Goal: Task Accomplishment & Management: Complete application form

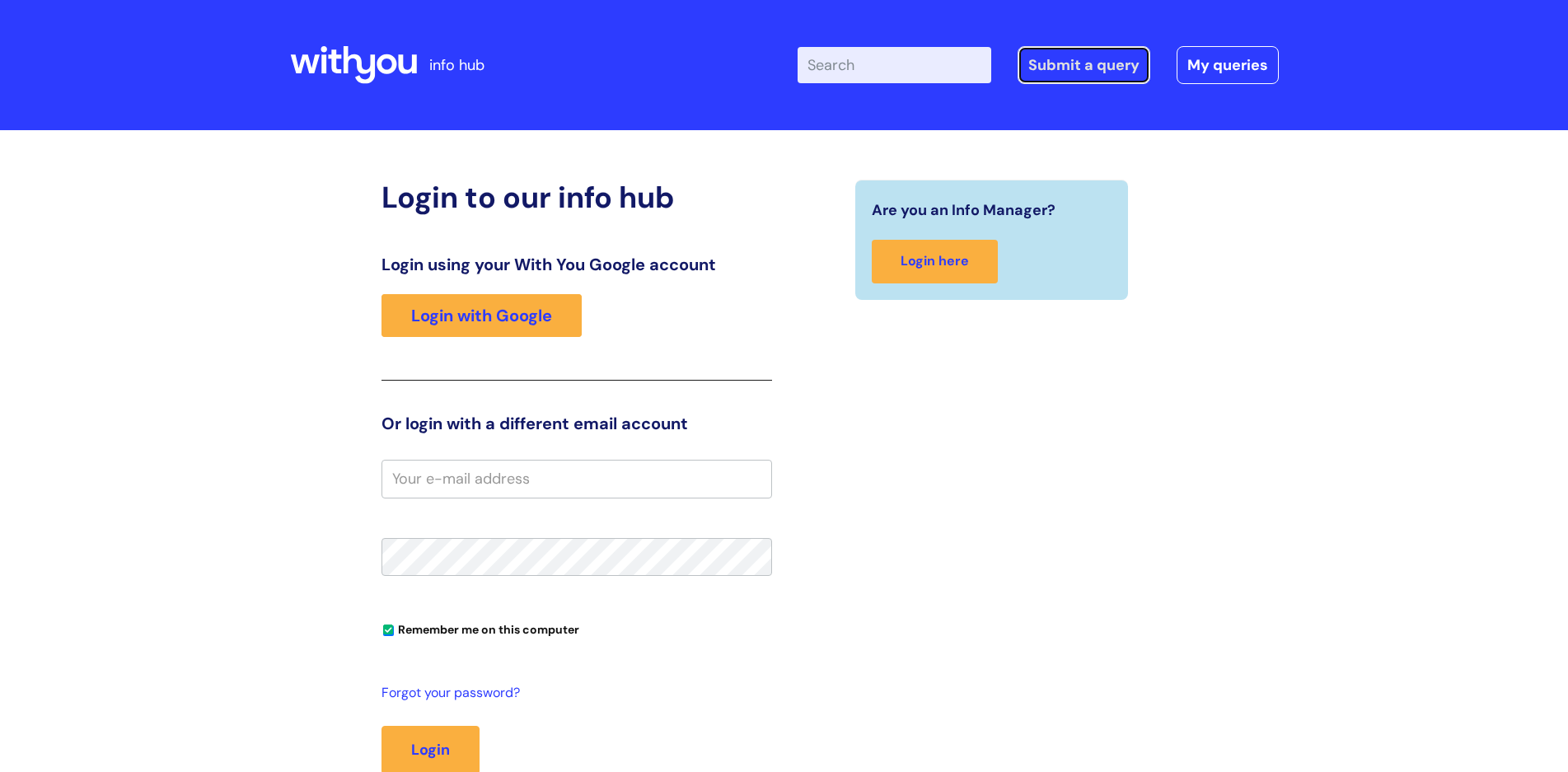
click at [1082, 69] on link "Submit a query" at bounding box center [1083, 65] width 133 height 38
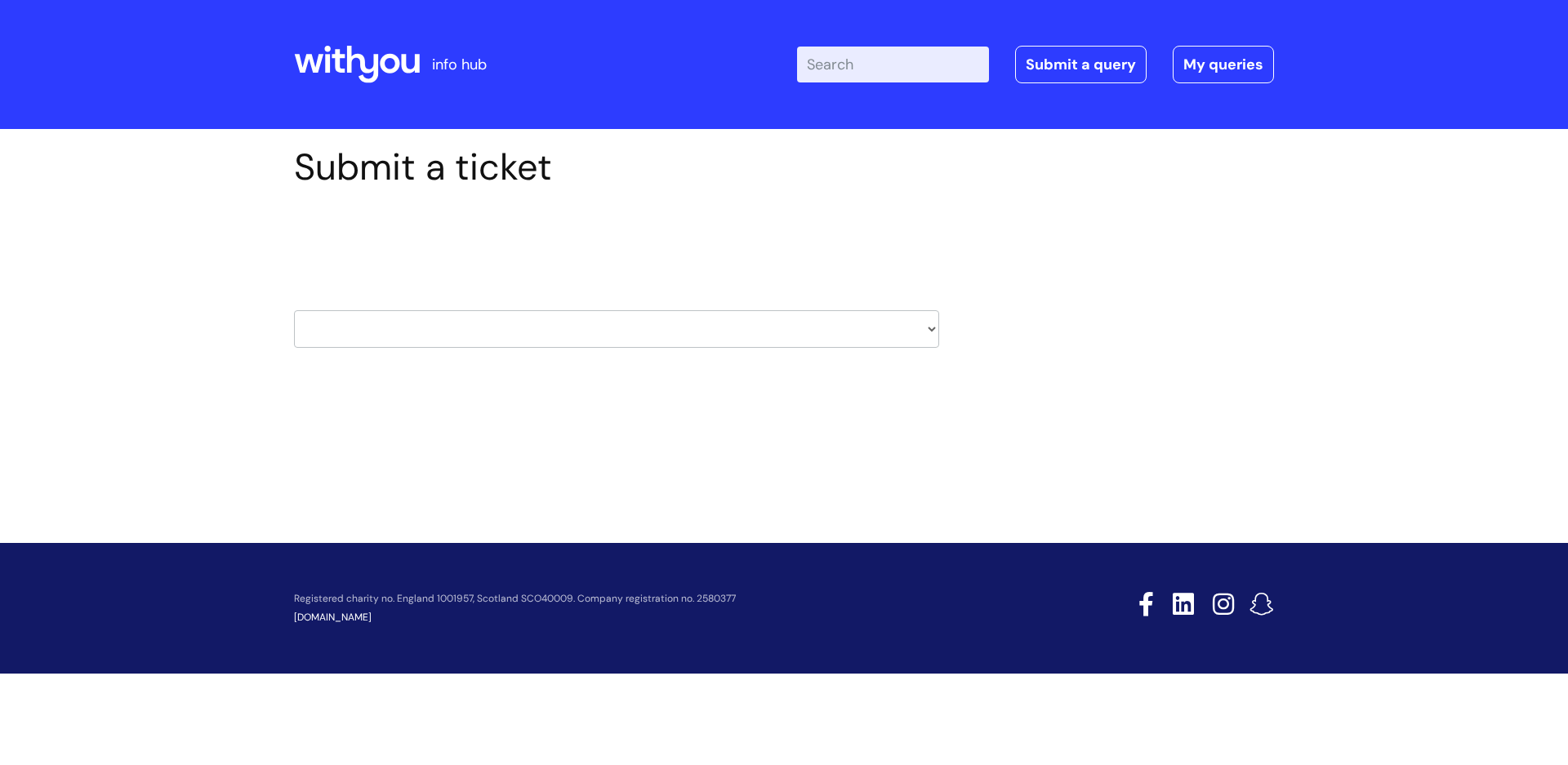
click at [930, 325] on select "HR / People IT and Support Clinical Drug Alerts Finance Accounts Data Support T…" at bounding box center [617, 329] width 645 height 37
select select "it_and_support"
click at [294, 310] on select "HR / People IT and Support Clinical Drug Alerts Finance Accounts Data Support T…" at bounding box center [617, 329] width 645 height 37
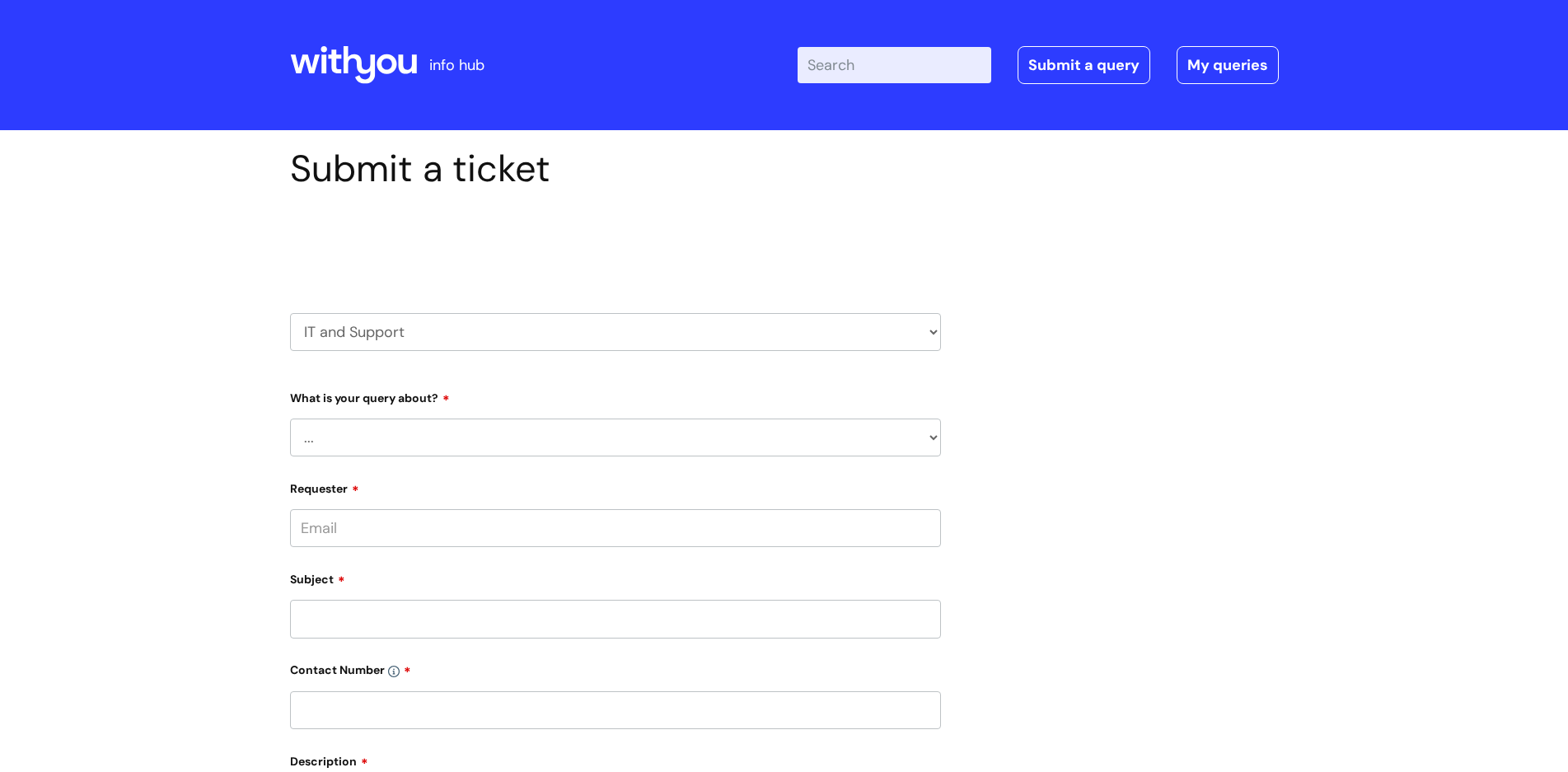
click at [845, 444] on select "... Mobile Phone Reset & MFA Accounts, Starters and Leavers IT Hardware issue I…" at bounding box center [615, 437] width 651 height 38
click at [290, 419] on select "... Mobile Phone Reset & MFA Accounts, Starters and Leavers IT Hardware issue I…" at bounding box center [615, 437] width 651 height 38
click at [855, 520] on select "... My problem is not listed" at bounding box center [621, 523] width 638 height 38
click at [929, 523] on select "... My problem is not listed" at bounding box center [621, 523] width 638 height 38
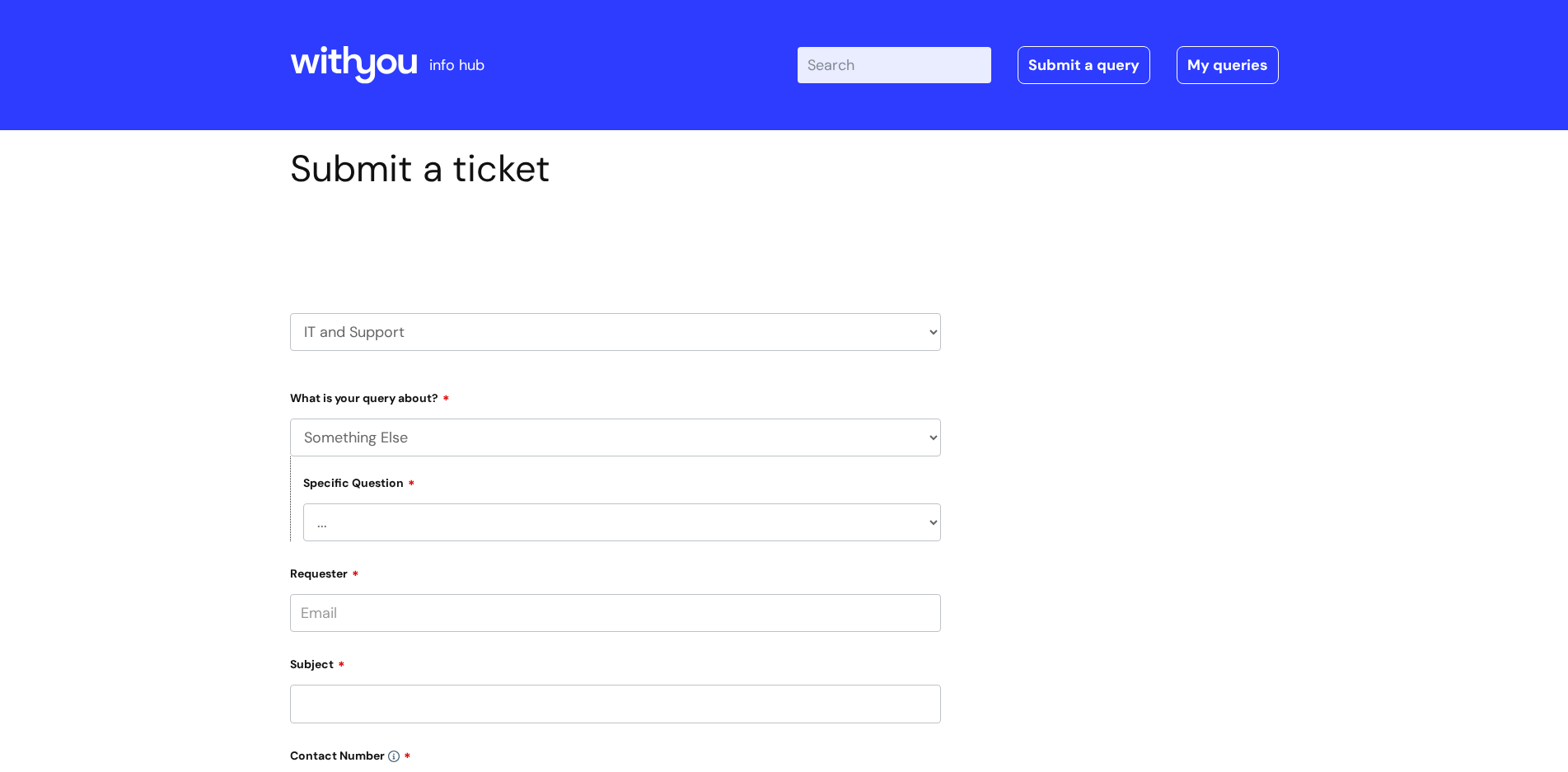
click at [930, 434] on select "... Mobile Phone Reset & MFA Accounts, Starters and Leavers IT Hardware issue I…" at bounding box center [615, 437] width 651 height 38
select select "System/software"
click at [290, 419] on select "... Mobile Phone Reset & MFA Accounts, Starters and Leavers IT Hardware issue I…" at bounding box center [615, 437] width 651 height 38
click at [935, 517] on select "... Halo PCMIS Iaptus NHS Email CJSM Email Mitel Another System Google (Workspa…" at bounding box center [621, 523] width 638 height 38
select select "Another System"
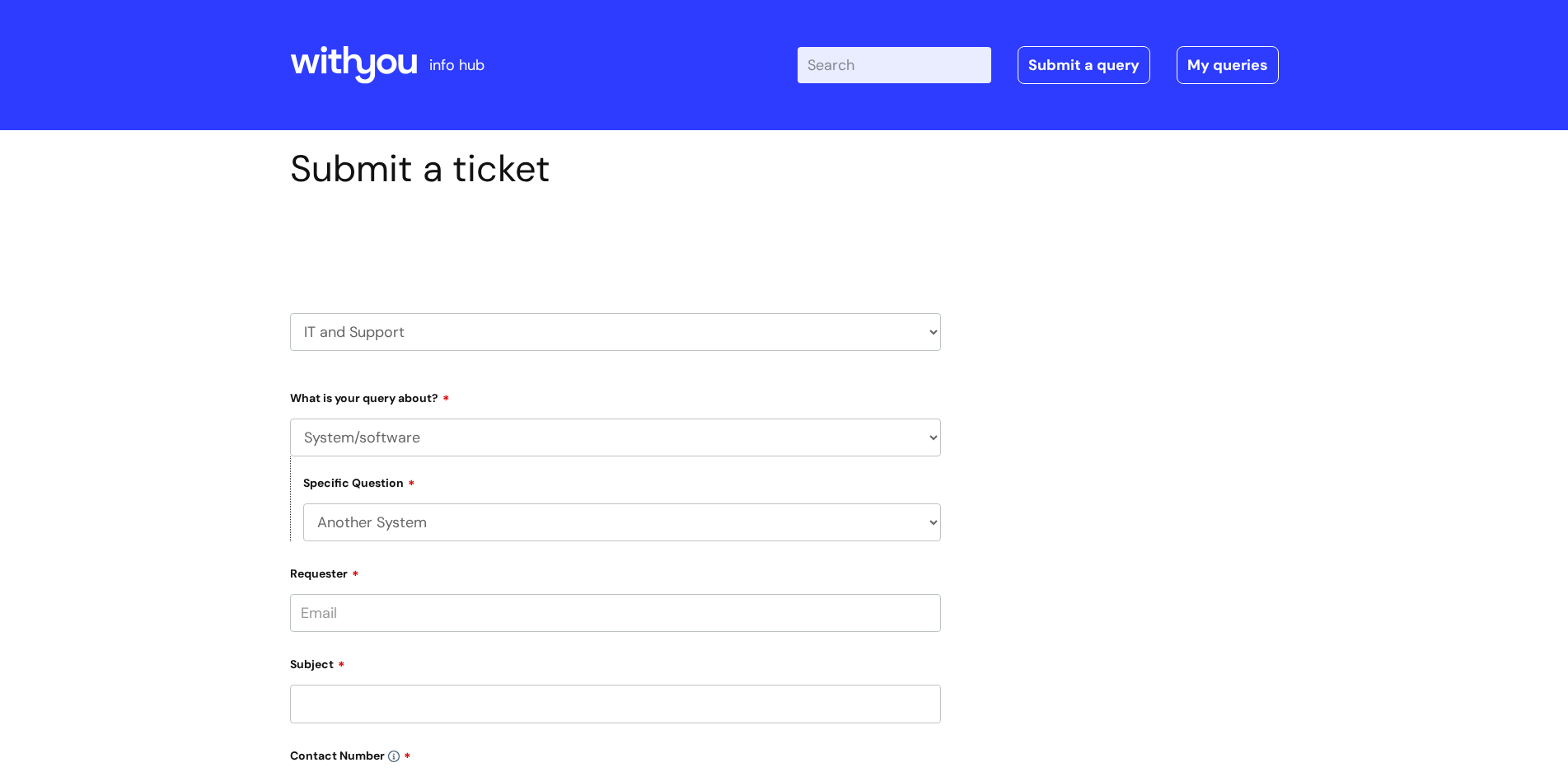
click at [303, 504] on select "... Halo PCMIS Iaptus NHS Email CJSM Email Mitel Another System Google (Workspa…" at bounding box center [621, 523] width 638 height 38
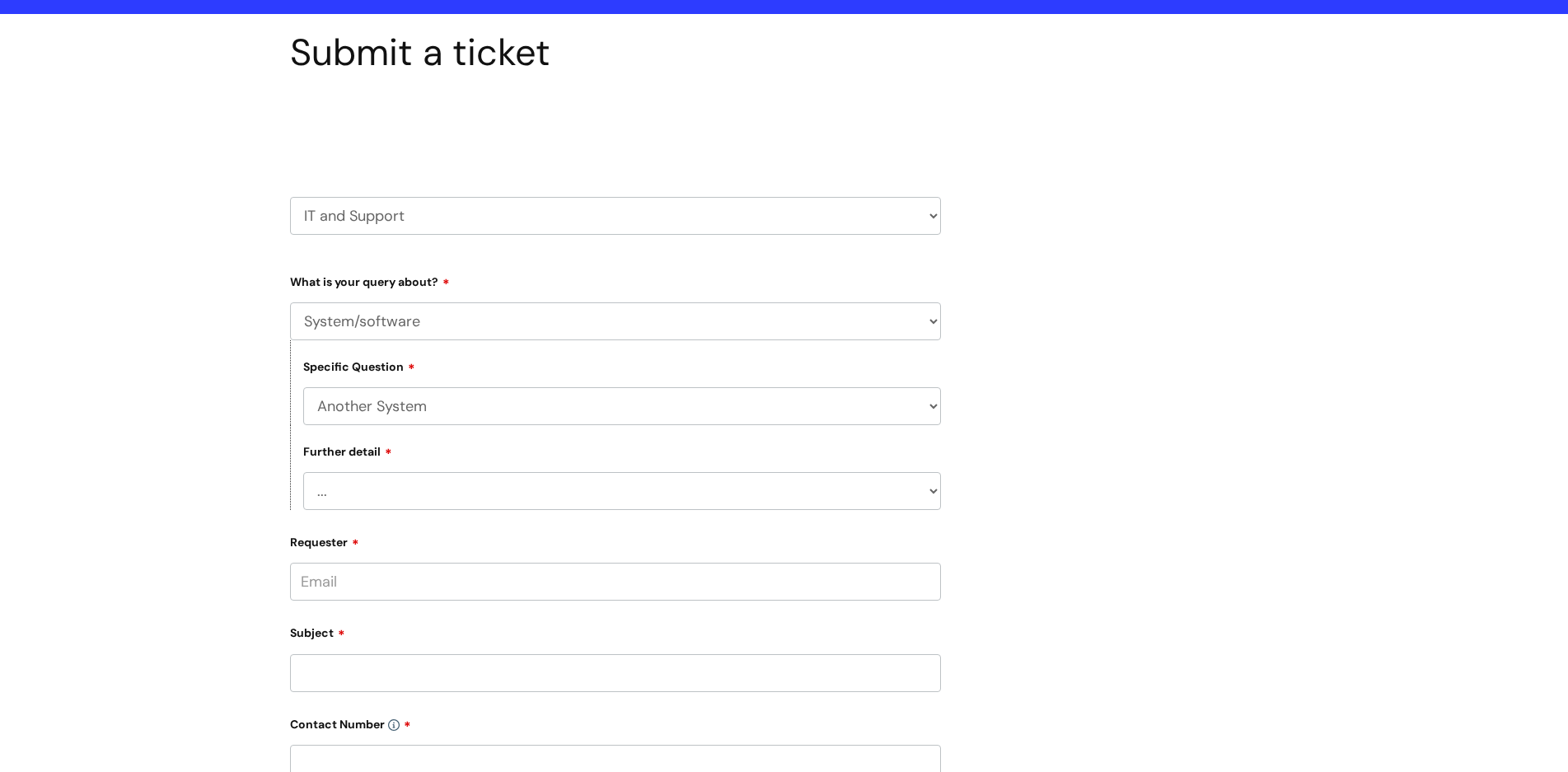
scroll to position [124, 0]
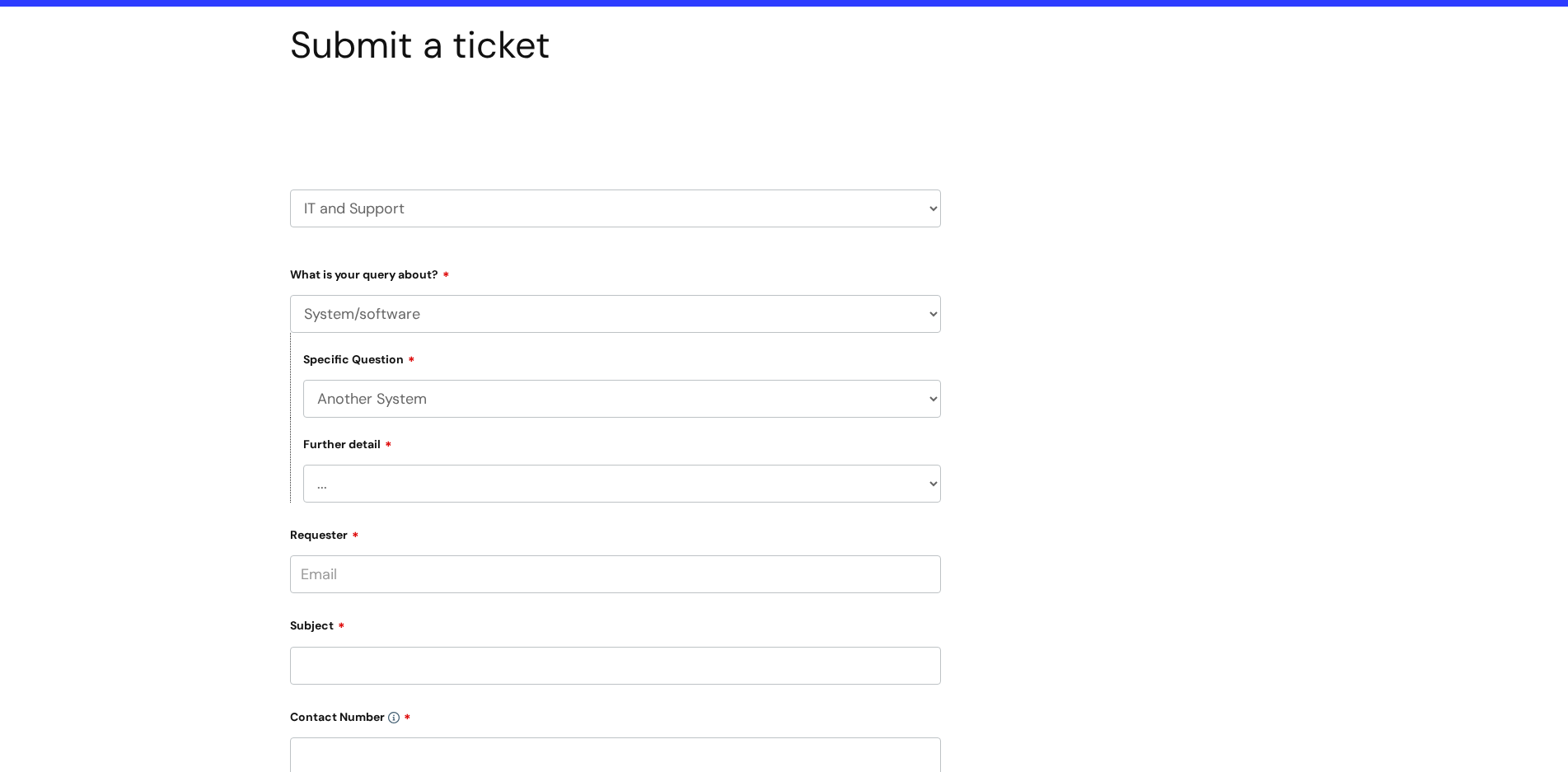
click at [926, 478] on select "... I’ve got a login issue Something else" at bounding box center [621, 484] width 638 height 38
select select "Something else"
click at [303, 465] on select "... I’ve got a login issue Something else" at bounding box center [621, 484] width 638 height 38
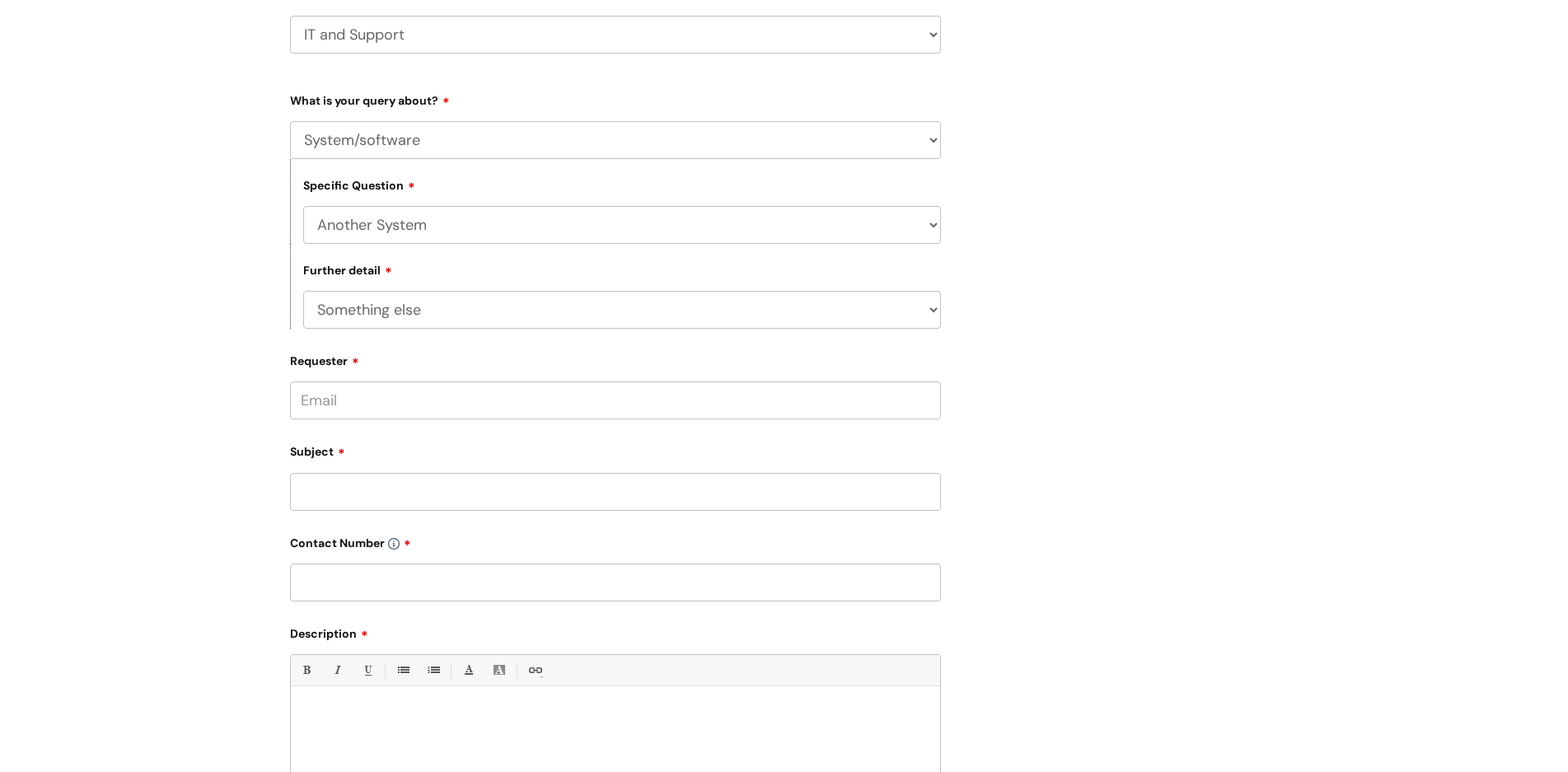
scroll to position [299, 0]
click at [613, 406] on input "Requester" at bounding box center [615, 399] width 651 height 38
type input "tracey.pilkington@wearewithyou.org.uk"
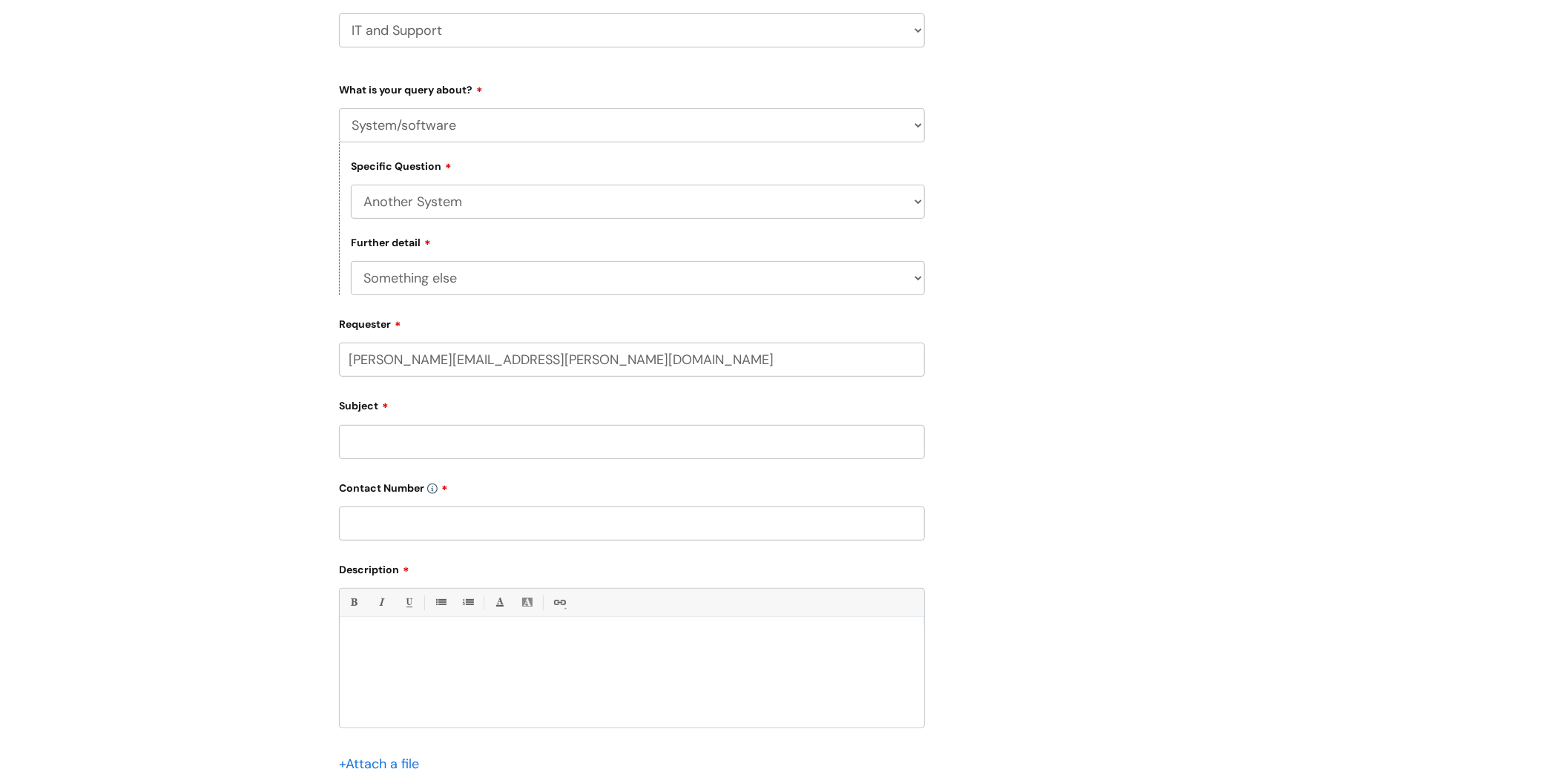
click at [471, 441] on input "Subject" at bounding box center [633, 442] width 586 height 34
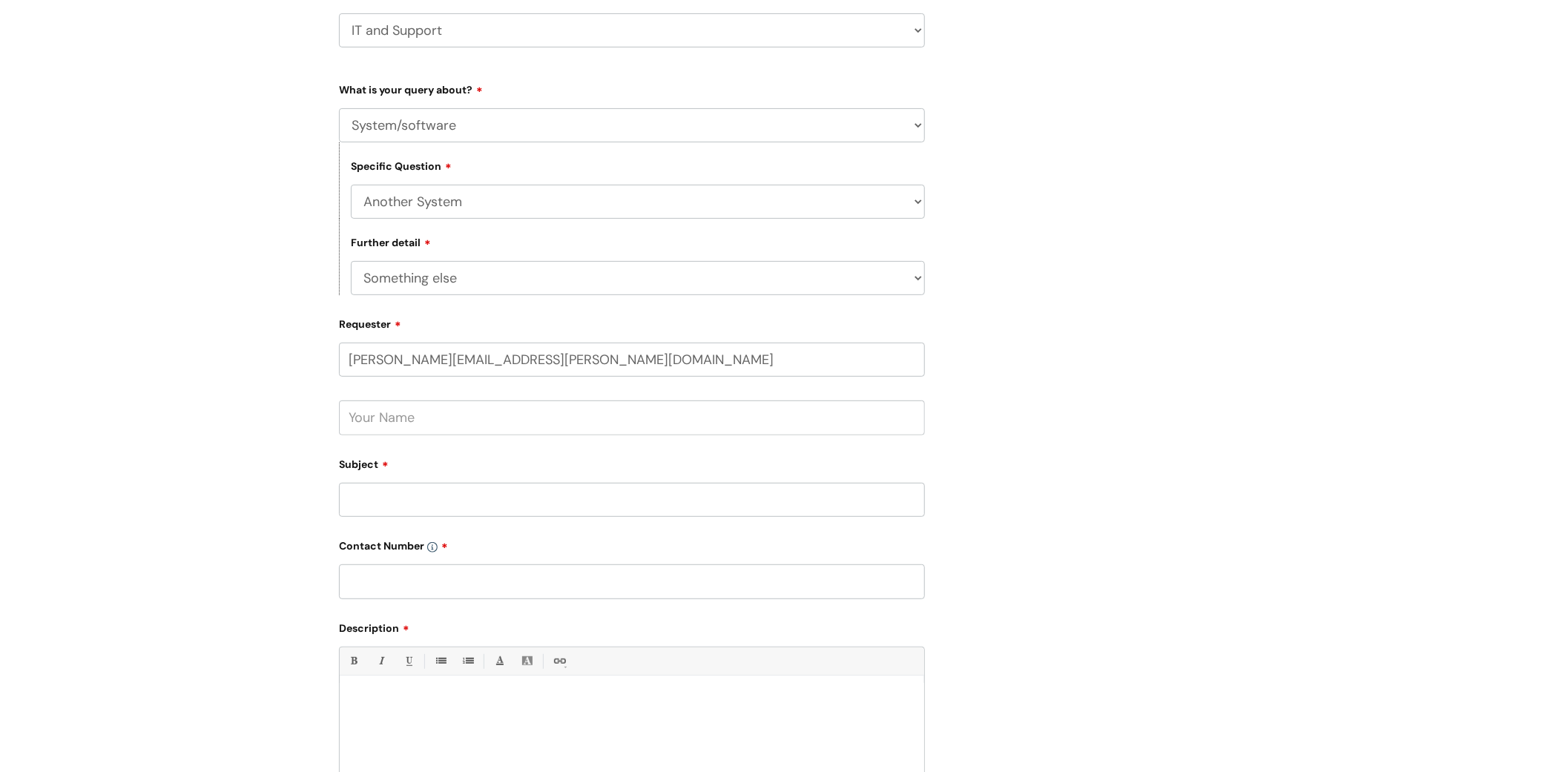
type input "EVENT DELETIONS"
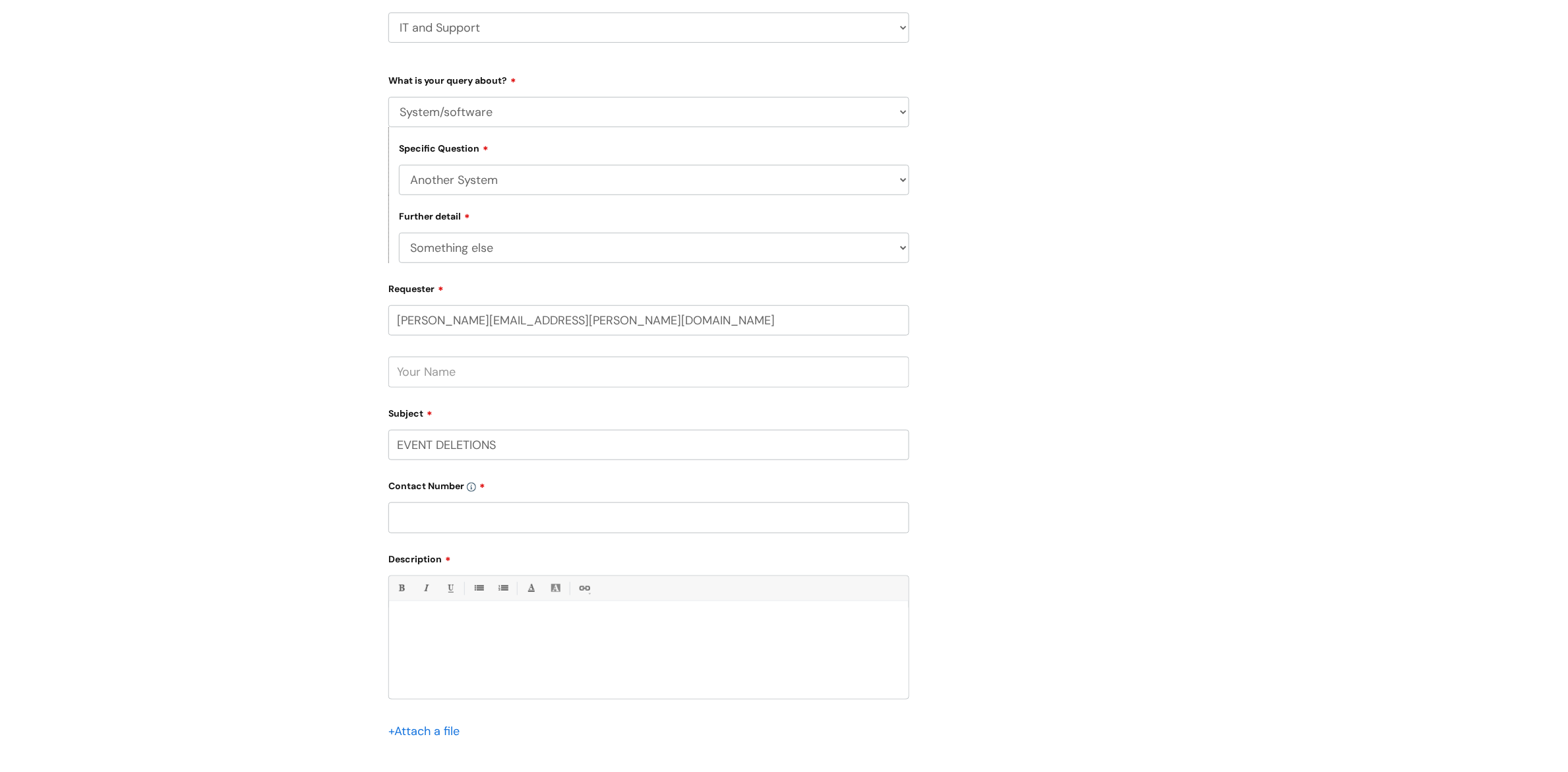
click at [462, 515] on input "text" at bounding box center [649, 518] width 521 height 30
type input "07977785153"
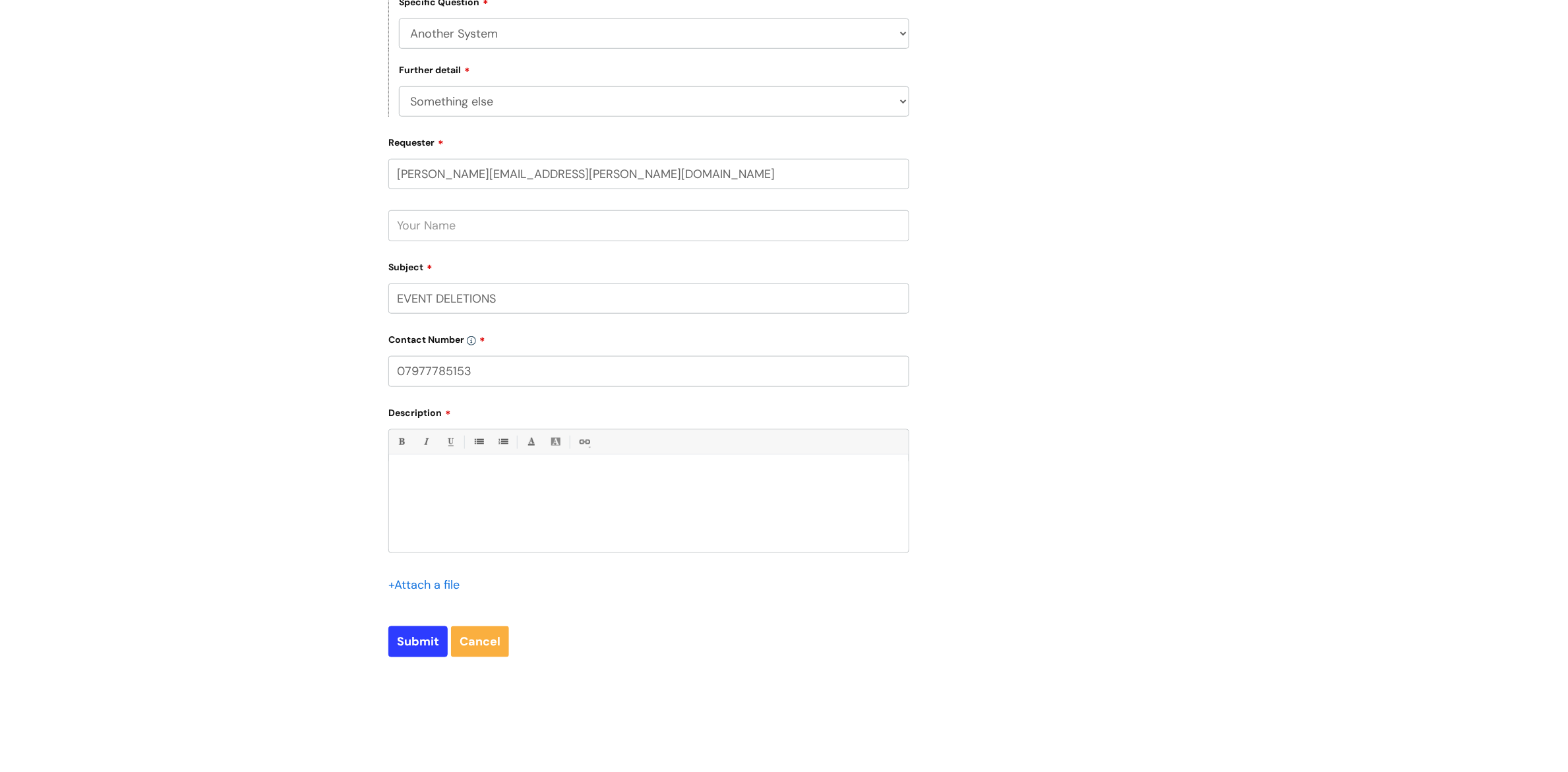
click at [431, 467] on div at bounding box center [649, 507] width 519 height 91
click at [413, 617] on input "Submit" at bounding box center [417, 641] width 59 height 30
type input "Please Wait..."
